Goal: Transaction & Acquisition: Purchase product/service

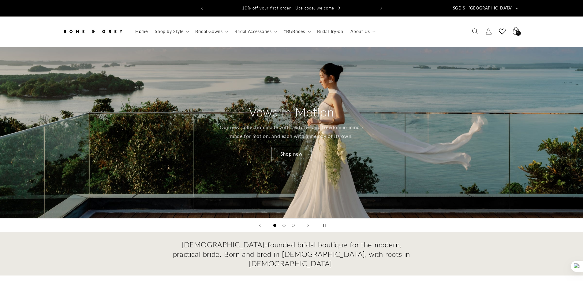
click at [475, 28] on icon "Search" at bounding box center [475, 31] width 6 height 6
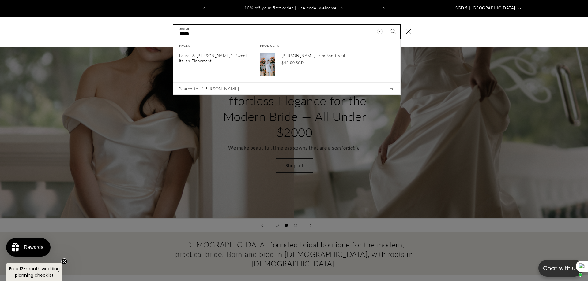
scroll to position [0, 588]
type input "*****"
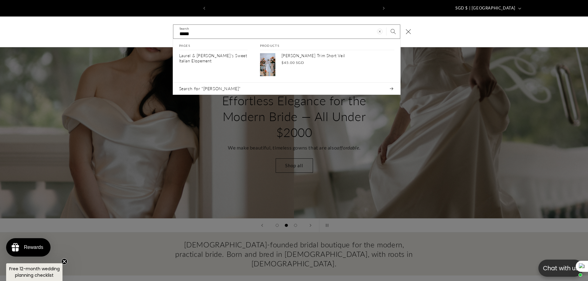
scroll to position [0, 168]
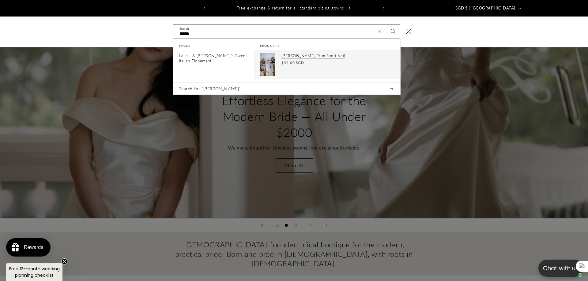
click at [293, 60] on span "$45.00 SGD" at bounding box center [292, 63] width 23 height 6
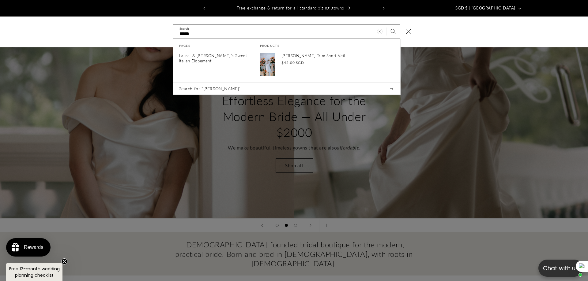
scroll to position [0, 784]
